Goal: Task Accomplishment & Management: Complete application form

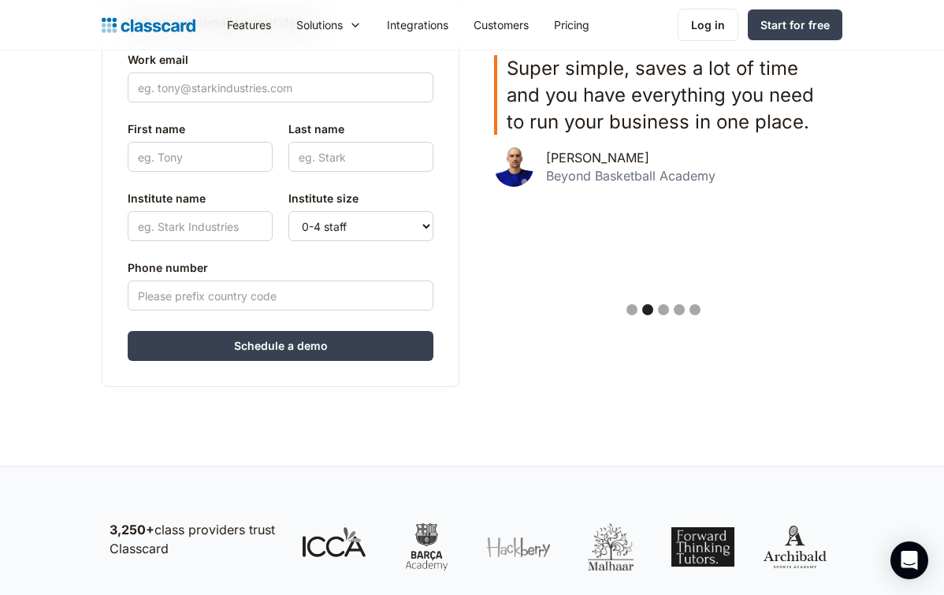
scroll to position [527, 0]
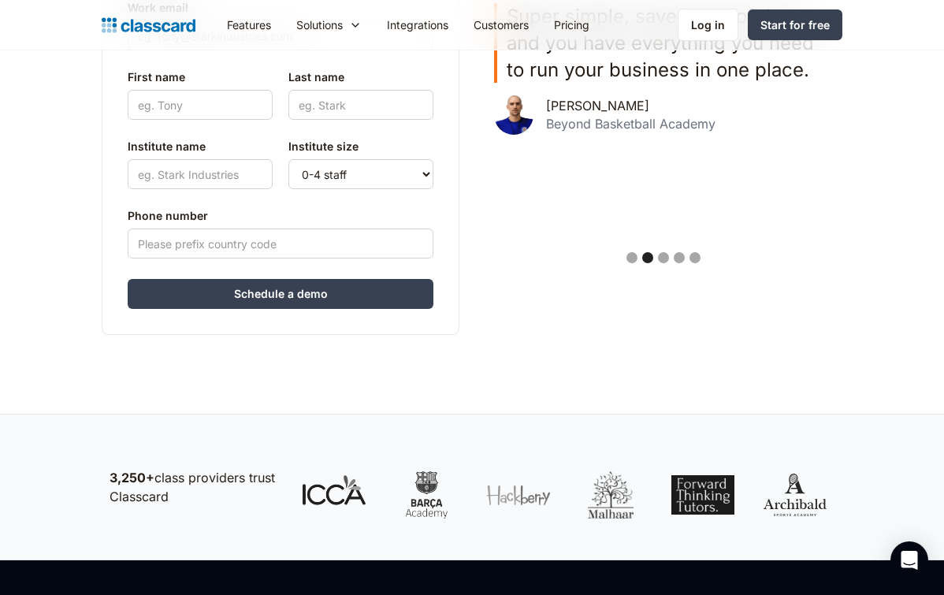
click at [430, 198] on div "Work email First name Last name Institute name Phone number Institute size 0-4 …" at bounding box center [281, 129] width 306 height 274
click at [424, 176] on select "0-4 staff 5-10 staff 11-25 staff 26-50 staff 51-100 staff 101+ staff" at bounding box center [361, 174] width 145 height 30
click at [0, 0] on body "This website uses cookies to ensure you get the best experience on our website.…" at bounding box center [472, 306] width 944 height 1666
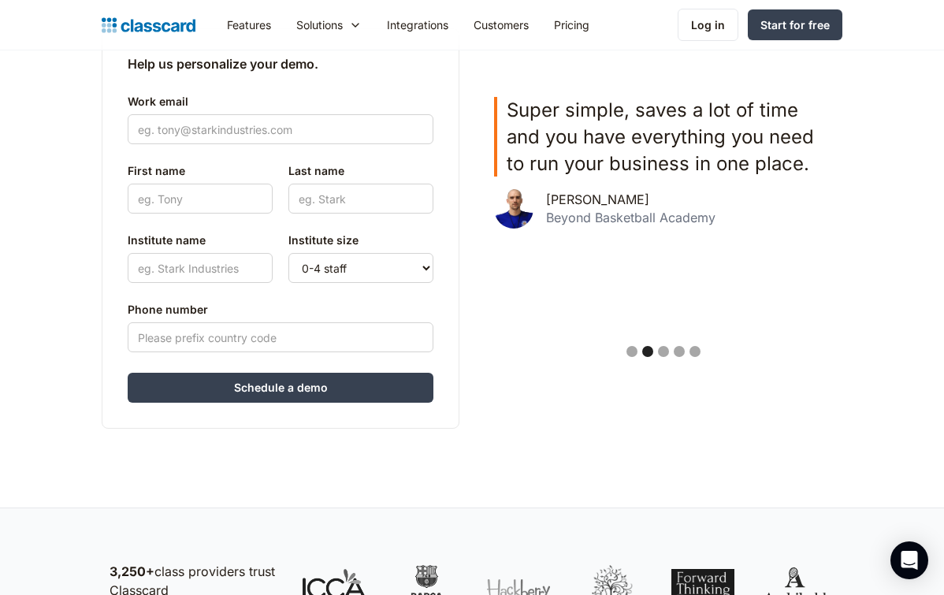
scroll to position [250, 0]
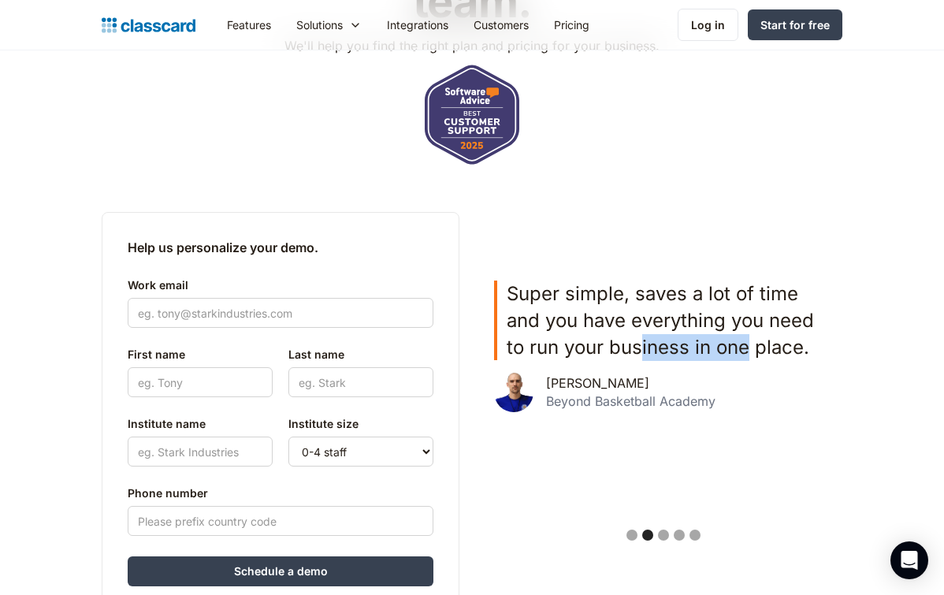
drag, startPoint x: 643, startPoint y: 336, endPoint x: 819, endPoint y: 356, distance: 177.0
click at [813, 356] on p "Super simple, saves a lot of time and you have everything you need to run your …" at bounding box center [670, 321] width 326 height 80
click at [631, 535] on div "Show slide 1 of 5" at bounding box center [632, 535] width 11 height 11
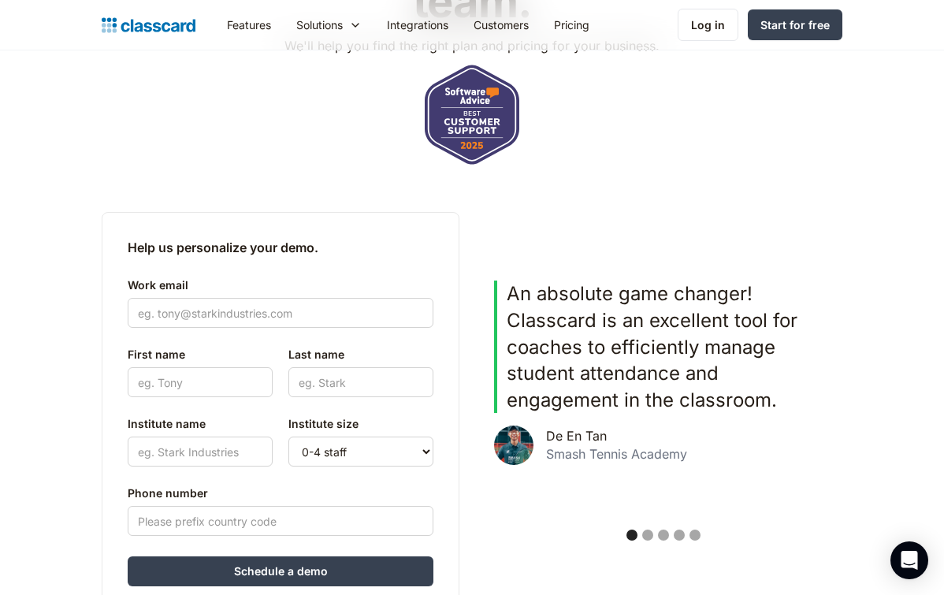
drag, startPoint x: 707, startPoint y: 467, endPoint x: 569, endPoint y: 461, distance: 138.1
click at [569, 461] on div "An absolute game changer! Classcard is an excellent tool for coaches to efficie…" at bounding box center [663, 386] width 339 height 210
